Goal: Task Accomplishment & Management: Manage account settings

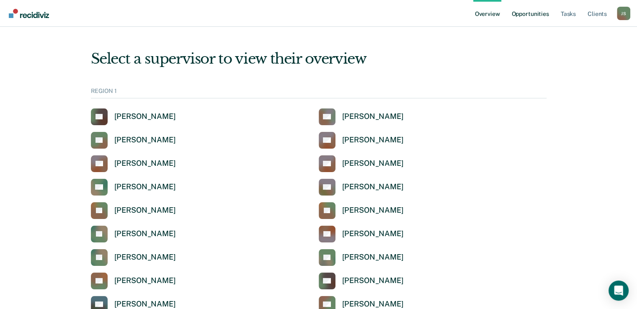
click at [535, 12] on link "Opportunities" at bounding box center [529, 13] width 41 height 27
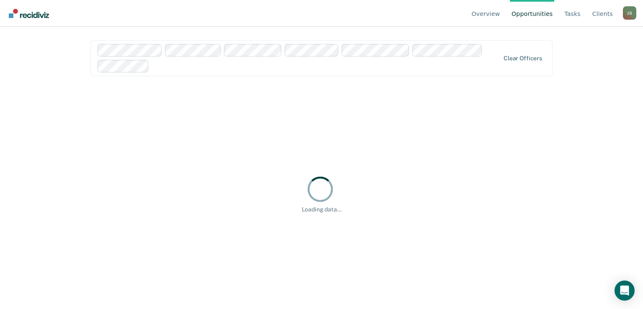
click at [163, 69] on div at bounding box center [325, 66] width 347 height 10
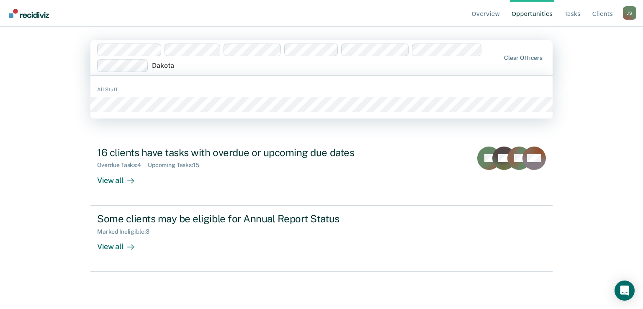
type input "Dakota"
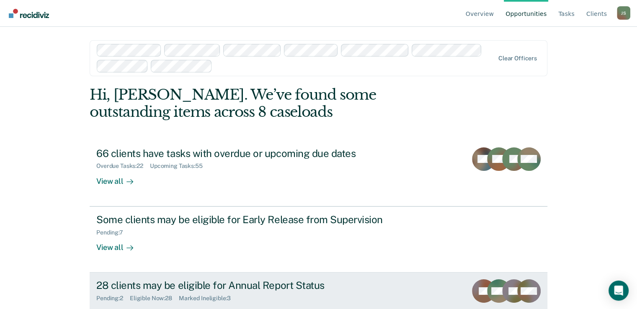
click at [357, 292] on div "Pending : 2 Eligible Now : 28 Marked Ineligible : 3" at bounding box center [243, 296] width 294 height 10
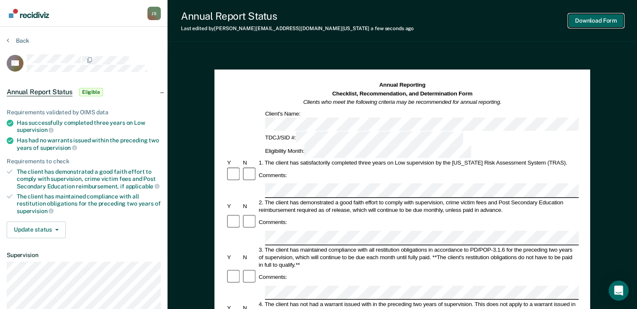
click at [603, 19] on button "Download Form" at bounding box center [595, 21] width 55 height 14
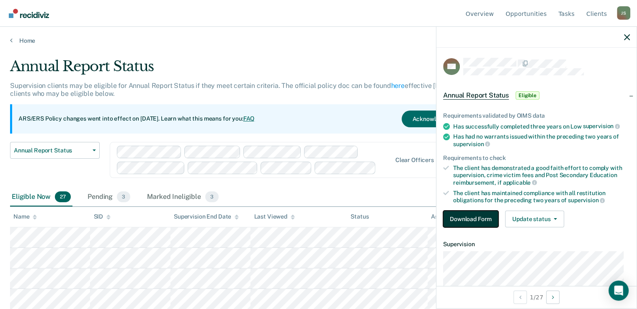
click at [477, 210] on button "Download Form" at bounding box center [470, 218] width 55 height 17
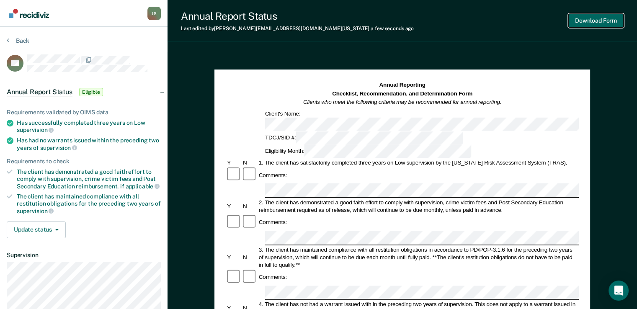
click at [603, 14] on button "Download Form" at bounding box center [595, 21] width 55 height 14
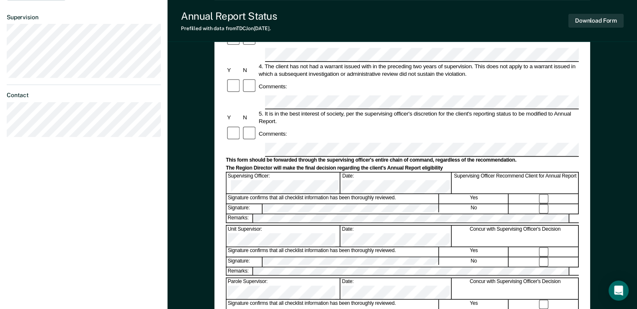
scroll to position [237, 0]
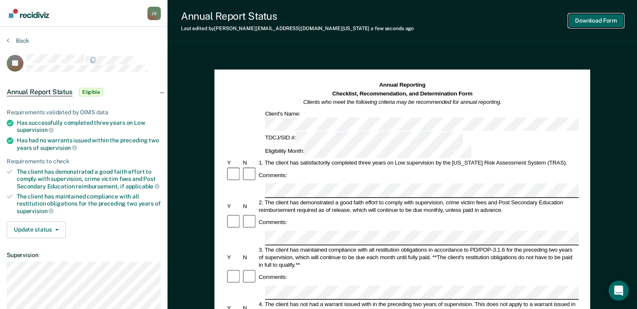
click at [602, 22] on button "Download Form" at bounding box center [595, 21] width 55 height 14
click at [600, 22] on button "Download Form" at bounding box center [595, 21] width 55 height 14
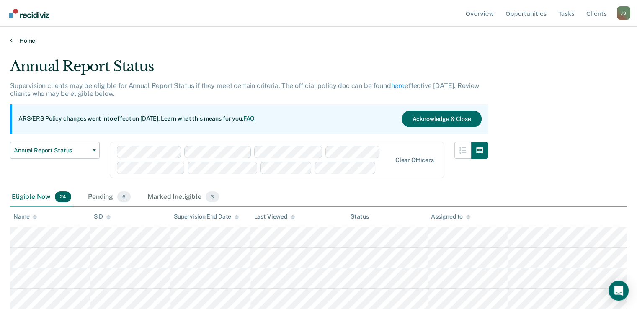
click at [254, 40] on link "Home" at bounding box center [318, 41] width 616 height 8
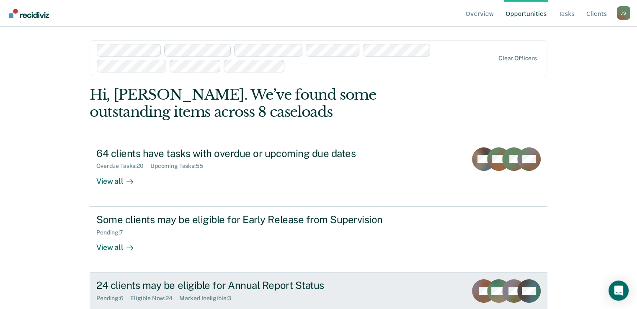
click at [346, 293] on div "Pending : 6 Eligible Now : 24 Marked Ineligible : 3" at bounding box center [243, 296] width 294 height 10
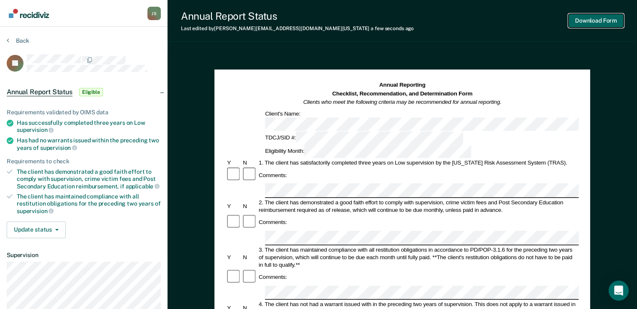
click at [599, 22] on button "Download Form" at bounding box center [595, 21] width 55 height 14
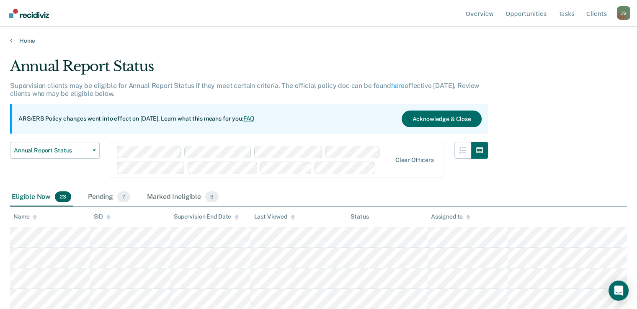
click at [470, 168] on div at bounding box center [470, 165] width 33 height 46
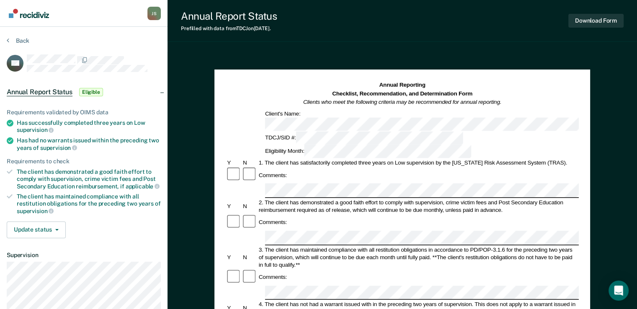
click at [582, 28] on div "Download Form" at bounding box center [595, 20] width 55 height 21
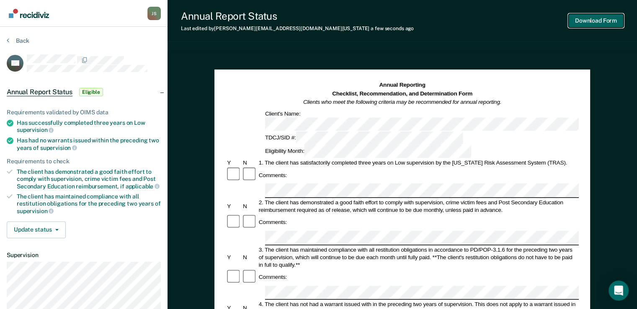
click at [598, 19] on button "Download Form" at bounding box center [595, 21] width 55 height 14
click at [601, 21] on button "Download Form" at bounding box center [595, 21] width 55 height 14
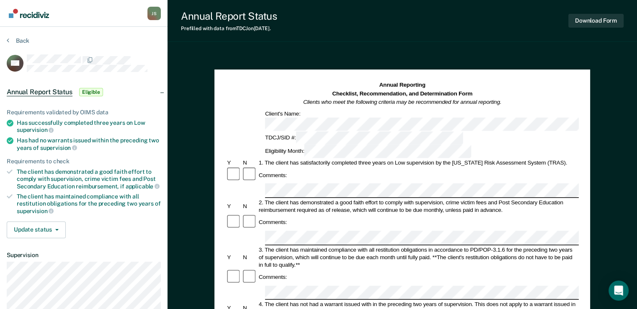
click at [630, 47] on div "Annual Report Status Prefilled with data from TDCJ on 10-02-2025 . Download For…" at bounding box center [401, 292] width 469 height 585
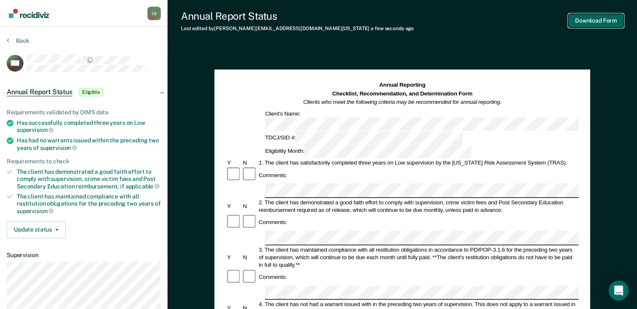
click at [599, 24] on button "Download Form" at bounding box center [595, 21] width 55 height 14
click at [590, 24] on button "Download Form" at bounding box center [595, 21] width 55 height 14
click at [601, 24] on button "Download Form" at bounding box center [595, 21] width 55 height 14
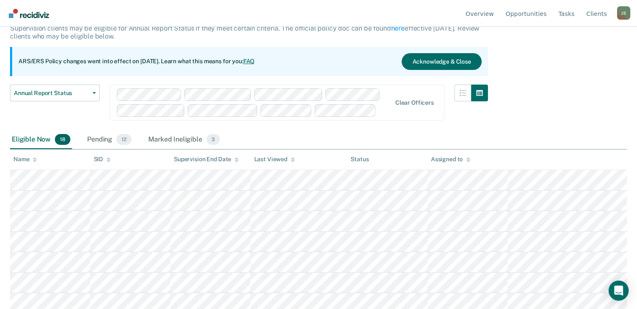
scroll to position [46, 0]
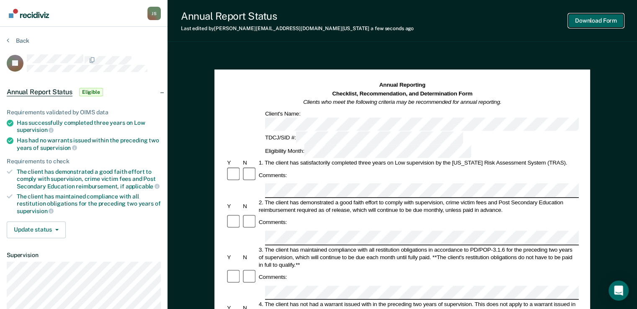
click at [599, 21] on button "Download Form" at bounding box center [595, 21] width 55 height 14
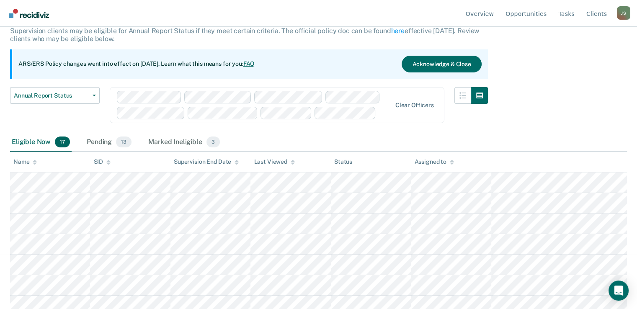
scroll to position [40, 0]
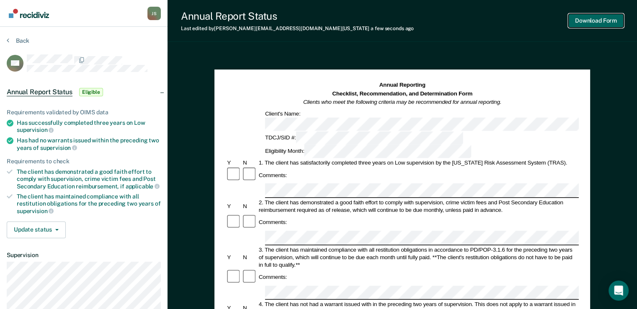
click at [598, 21] on button "Download Form" at bounding box center [595, 21] width 55 height 14
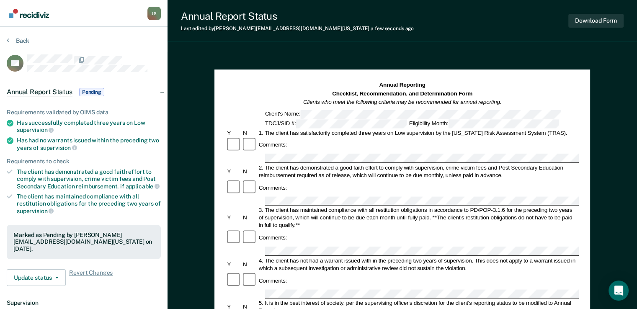
click at [606, 19] on button "Download Form" at bounding box center [595, 21] width 55 height 14
click at [49, 269] on button "Update status" at bounding box center [36, 277] width 59 height 17
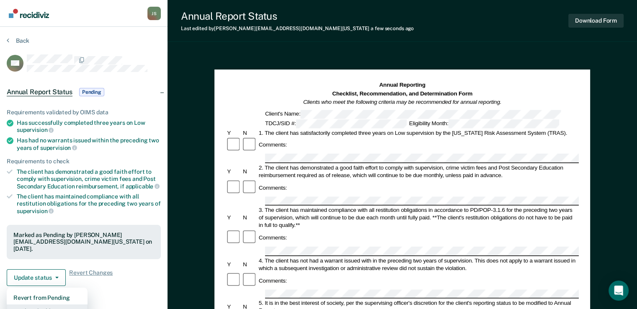
click at [50, 304] on button "Mark Ineligible" at bounding box center [47, 310] width 81 height 13
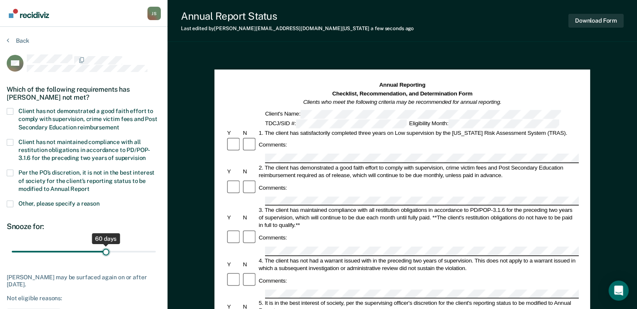
drag, startPoint x: 59, startPoint y: 252, endPoint x: 105, endPoint y: 247, distance: 46.3
type input "60"
click at [105, 247] on input "range" at bounding box center [84, 251] width 144 height 15
click at [10, 108] on span at bounding box center [10, 111] width 7 height 7
click at [119, 124] on input "Client has not demonstrated a good faith effort to comply with supervision, cri…" at bounding box center [119, 124] width 0 height 0
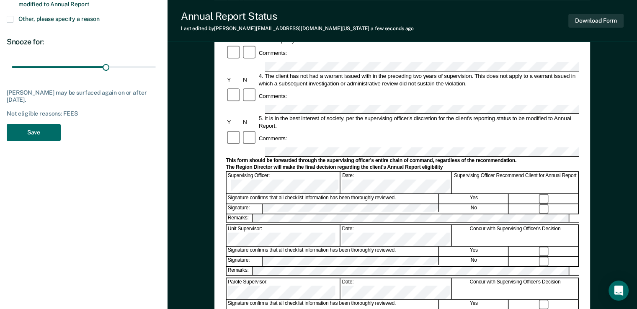
scroll to position [237, 0]
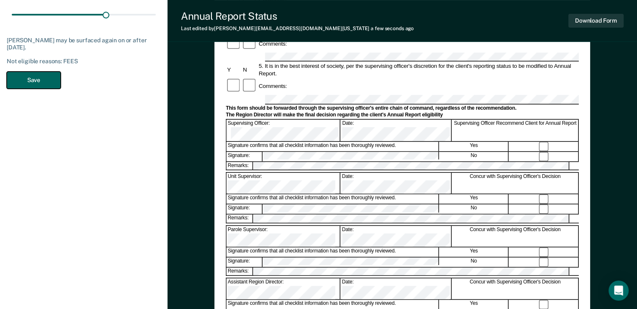
click at [37, 78] on button "Save" at bounding box center [34, 80] width 54 height 17
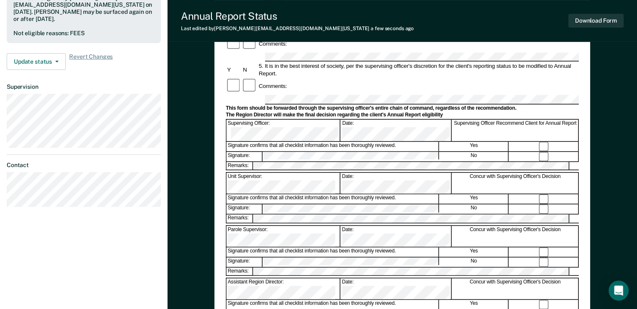
scroll to position [0, 0]
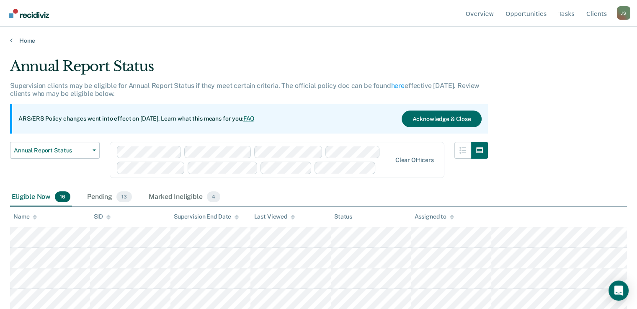
scroll to position [40, 0]
